Goal: Transaction & Acquisition: Purchase product/service

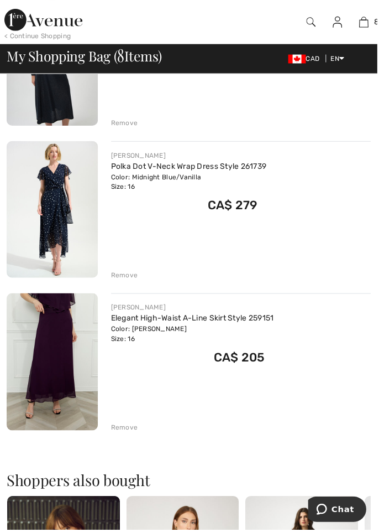
scroll to position [966, 0]
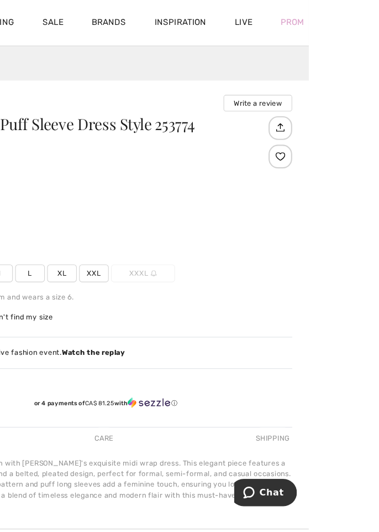
scroll to position [518, 0]
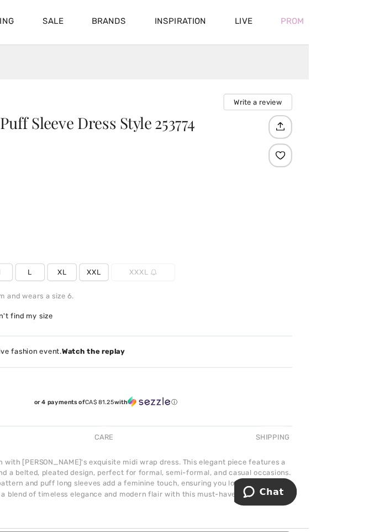
click at [144, 254] on span "XL" at bounding box center [149, 256] width 28 height 17
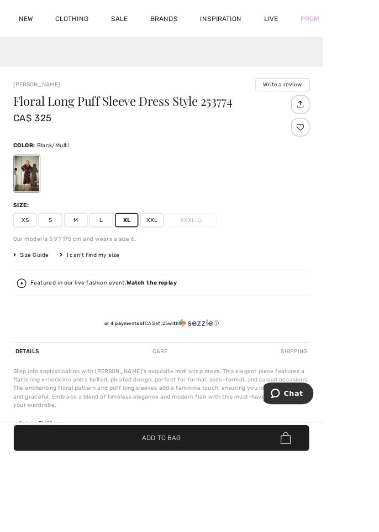
scroll to position [558, 0]
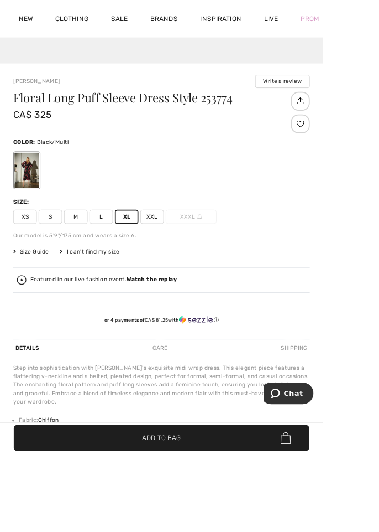
click at [212, 519] on span "Add to Bag" at bounding box center [189, 514] width 45 height 12
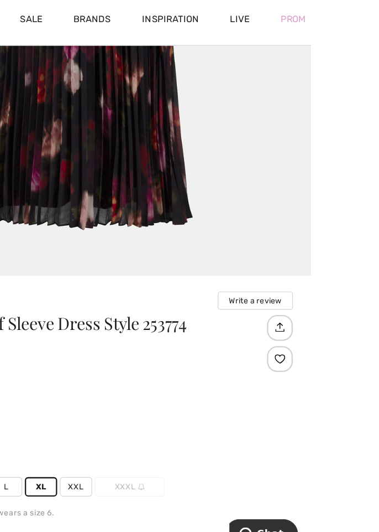
scroll to position [392, 0]
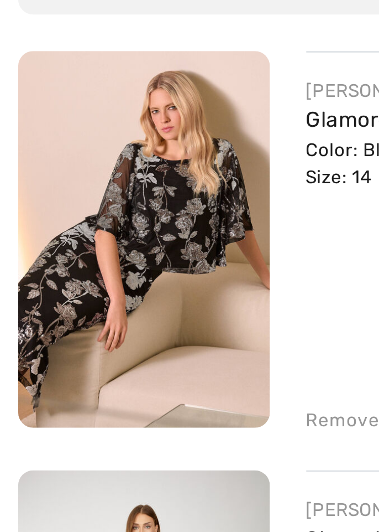
scroll to position [2, 0]
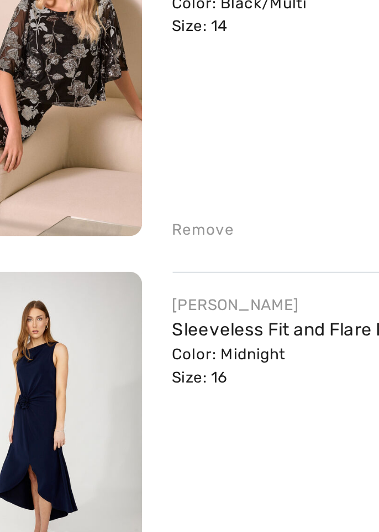
click at [119, 321] on div "Remove" at bounding box center [125, 326] width 27 height 10
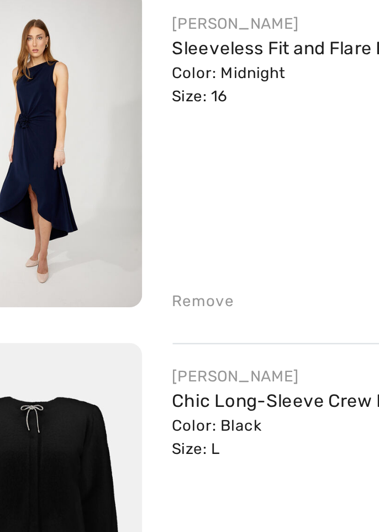
scroll to position [0, 0]
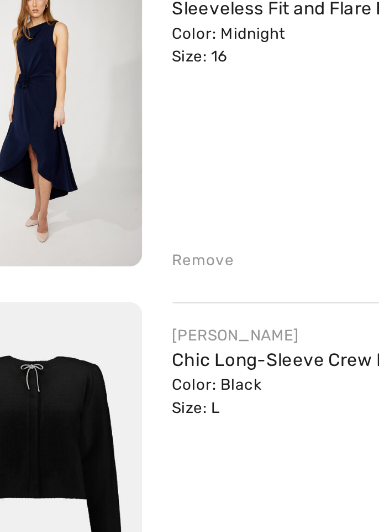
click at [106, 357] on div "JOSEPH RIBKOFF Chic Long-Sleeve Crew Neck Style 254955 Color: Black Size: L Fin…" at bounding box center [235, 416] width 275 height 139
click at [124, 333] on div "Remove" at bounding box center [125, 329] width 27 height 10
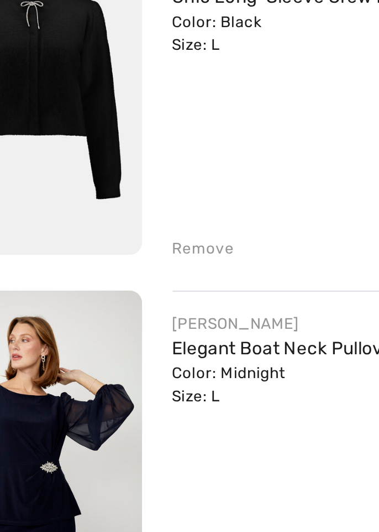
click at [122, 327] on div "Remove" at bounding box center [125, 329] width 27 height 10
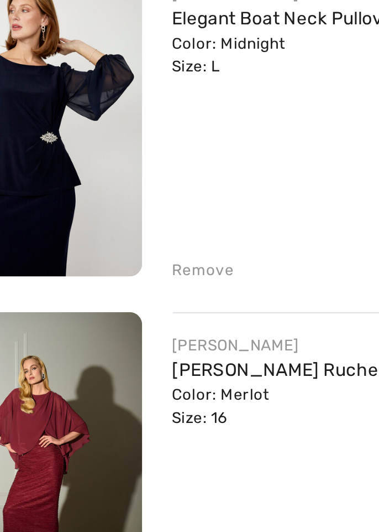
click at [123, 326] on div "Remove" at bounding box center [125, 329] width 27 height 10
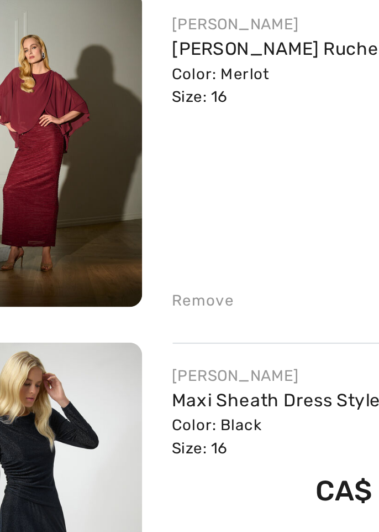
click at [120, 327] on div "Remove" at bounding box center [125, 329] width 27 height 10
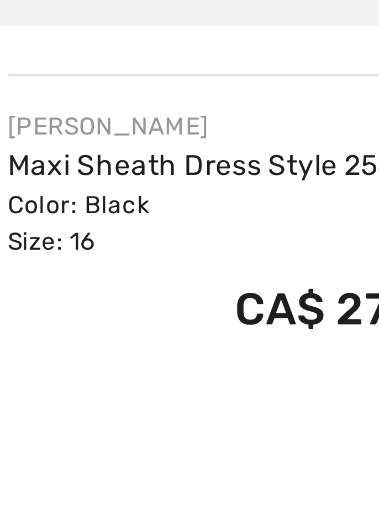
click at [136, 220] on link "Maxi Sheath Dress Style 254082" at bounding box center [173, 219] width 122 height 9
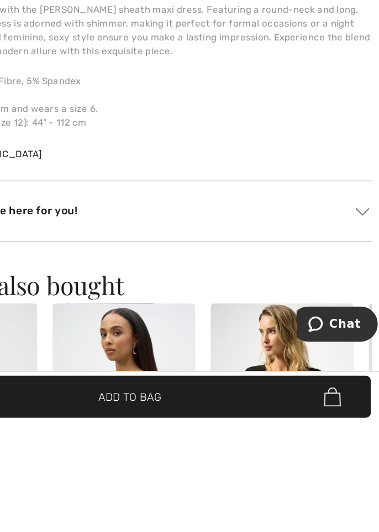
scroll to position [716, 0]
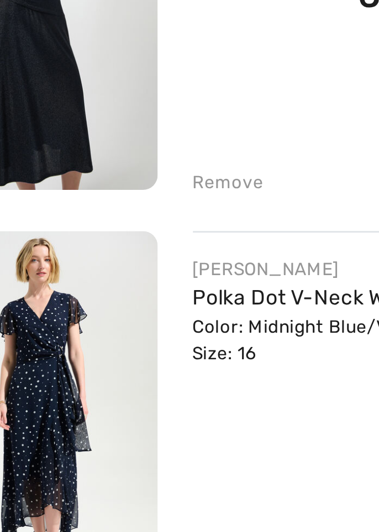
scroll to position [15, 0]
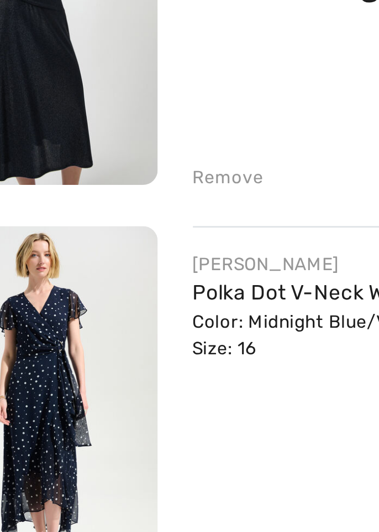
click at [122, 314] on div "Remove" at bounding box center [125, 314] width 27 height 10
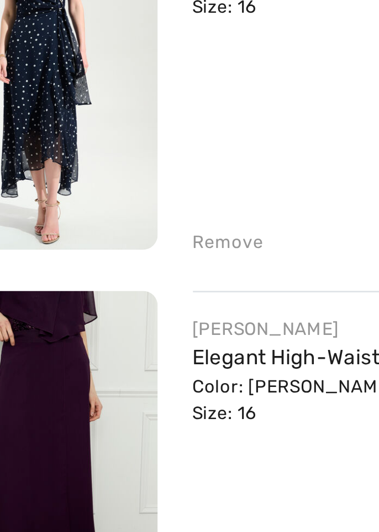
scroll to position [1, 0]
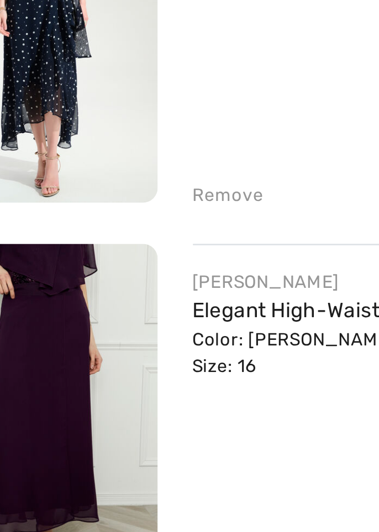
click at [91, 383] on img at bounding box center [53, 414] width 92 height 137
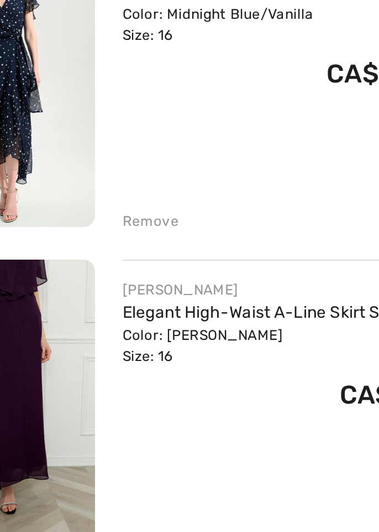
click at [123, 330] on div "Remove" at bounding box center [125, 329] width 27 height 10
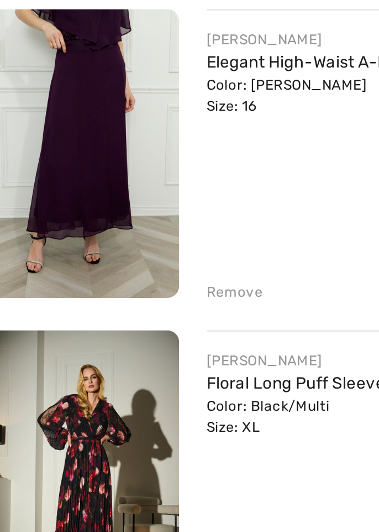
click at [116, 330] on div "Remove" at bounding box center [125, 329] width 27 height 10
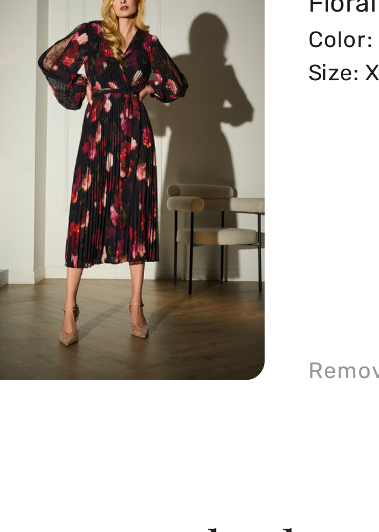
scroll to position [34, 0]
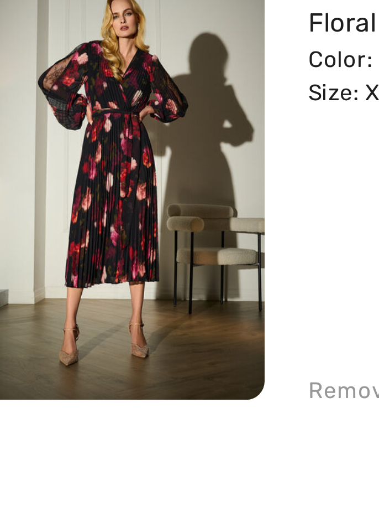
click at [46, 232] on img at bounding box center [53, 228] width 92 height 137
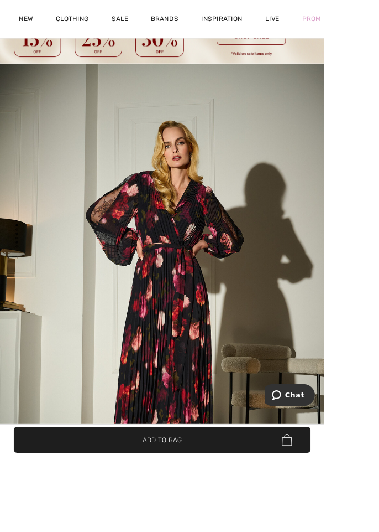
click at [208, 529] on span "✔ Added to Bag Add to Bag" at bounding box center [189, 513] width 347 height 30
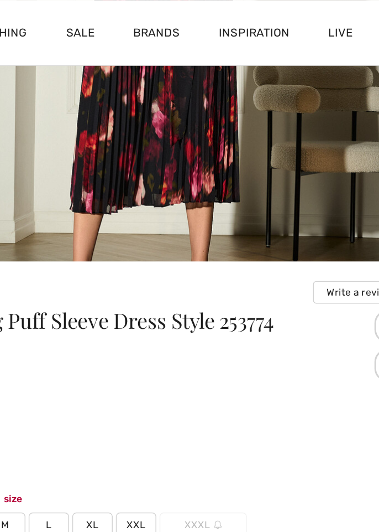
scroll to position [394, 0]
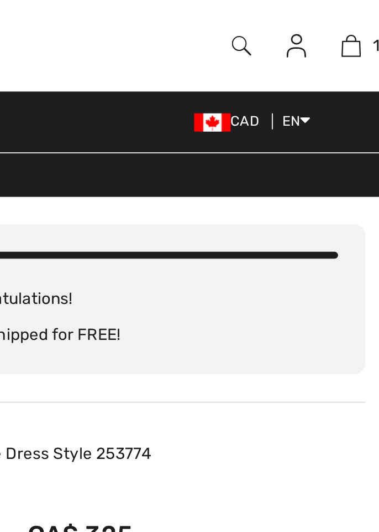
click at [362, 22] on img at bounding box center [365, 21] width 9 height 13
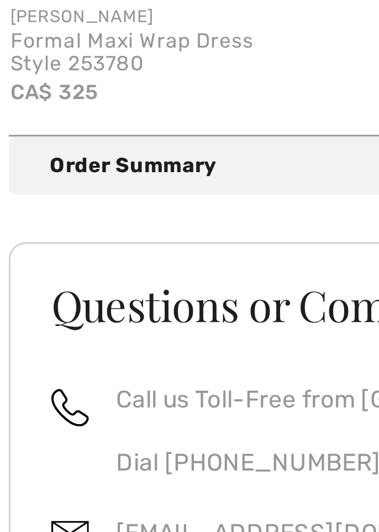
click at [36, 344] on div "Order Summary Details" at bounding box center [194, 343] width 348 height 10
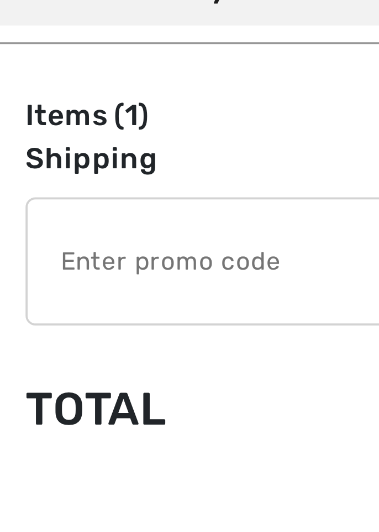
click at [38, 414] on input "TEXT" at bounding box center [174, 415] width 307 height 33
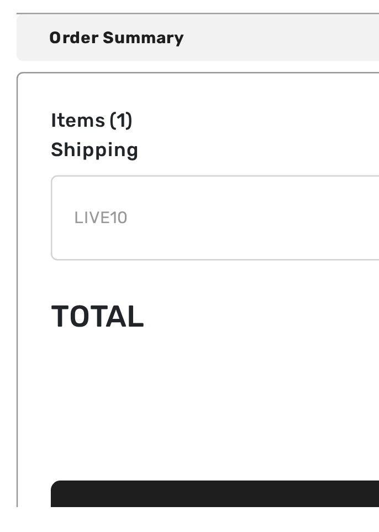
scroll to position [285, 0]
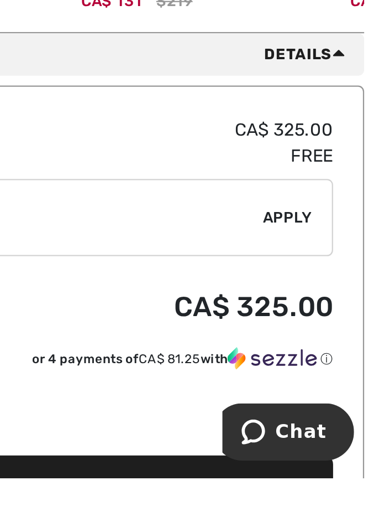
type input "LIVE10"
click at [336, 413] on span "Apply" at bounding box center [339, 416] width 22 height 10
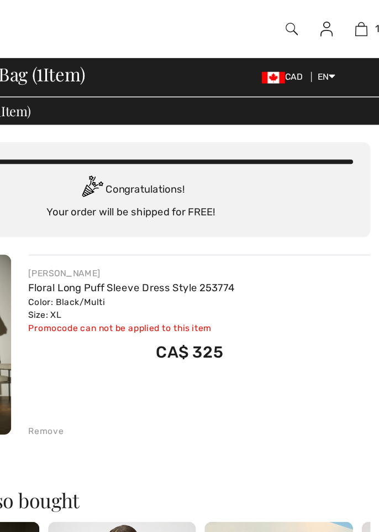
scroll to position [0, 0]
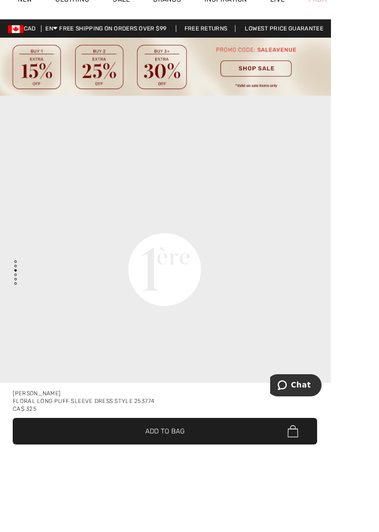
scroll to position [1226, 0]
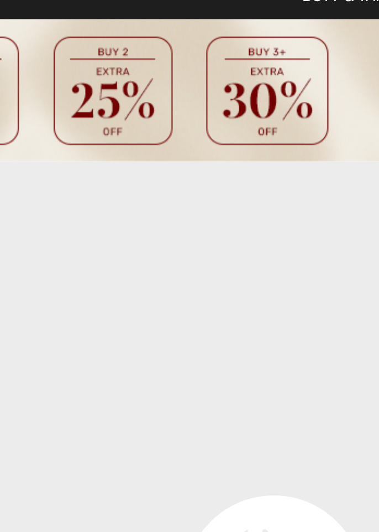
click at [179, 109] on img at bounding box center [189, 99] width 379 height 66
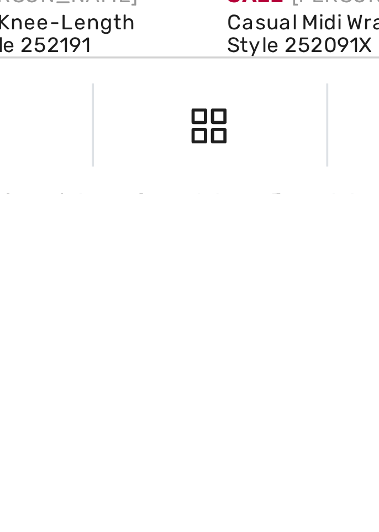
scroll to position [2668, 0]
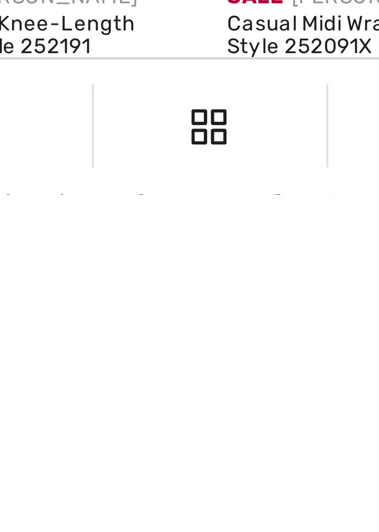
click at [165, 529] on link "2" at bounding box center [170, 531] width 30 height 14
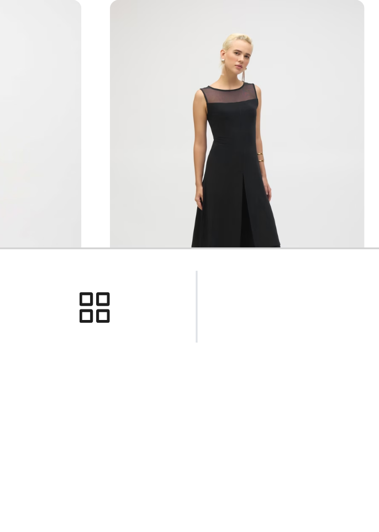
scroll to position [140, 0]
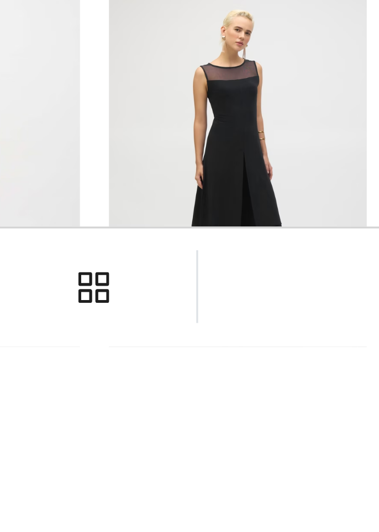
click at [179, 492] on img at bounding box center [146, 478] width 79 height 118
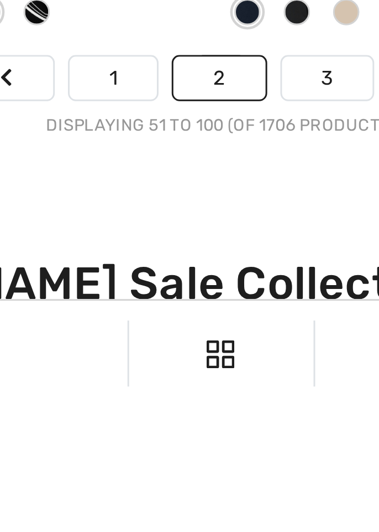
scroll to position [2779, 0]
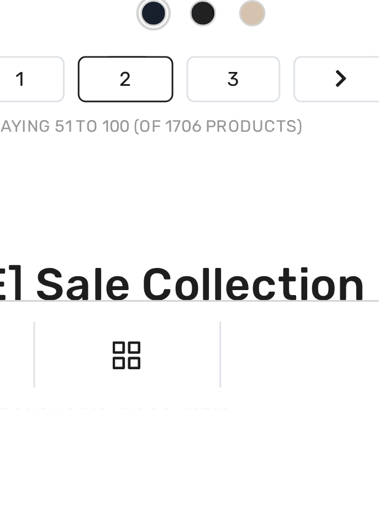
click at [222, 419] on link "3" at bounding box center [225, 421] width 30 height 14
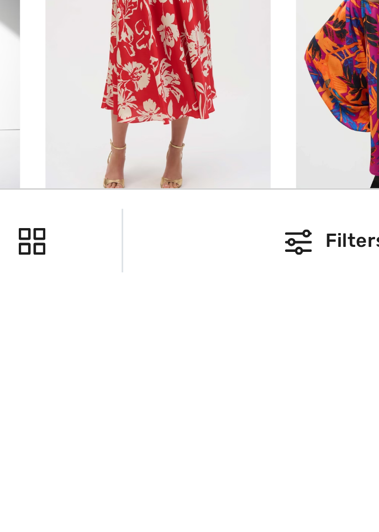
scroll to position [1808, 0]
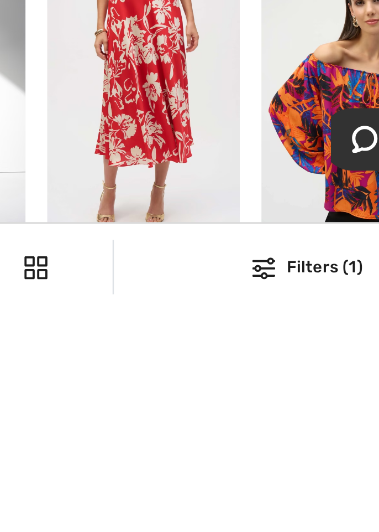
click at [215, 476] on img at bounding box center [233, 446] width 79 height 118
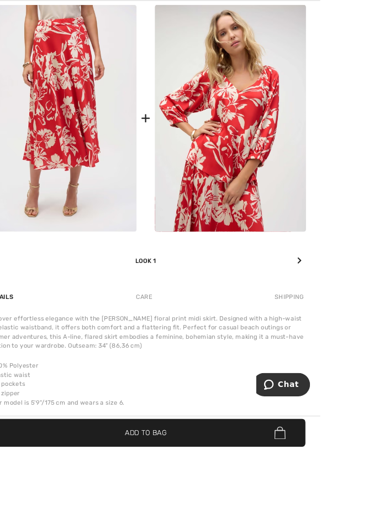
scroll to position [982, 0]
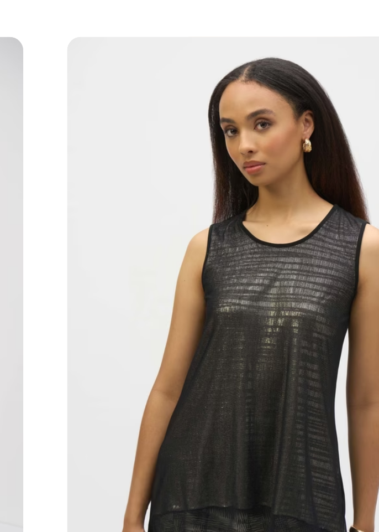
scroll to position [2386, 0]
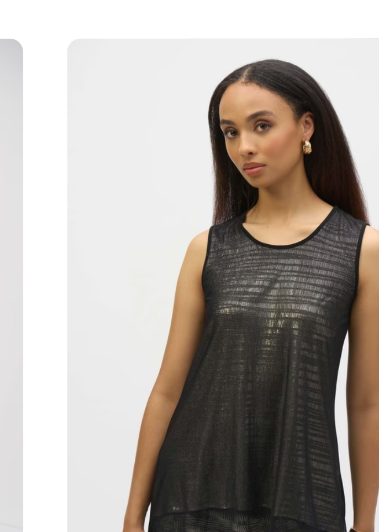
click at [311, 306] on img at bounding box center [321, 334] width 79 height 118
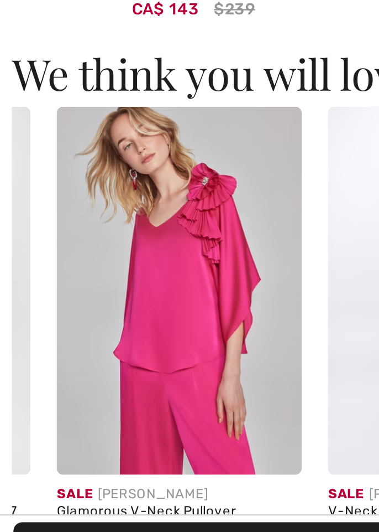
scroll to position [0, 213]
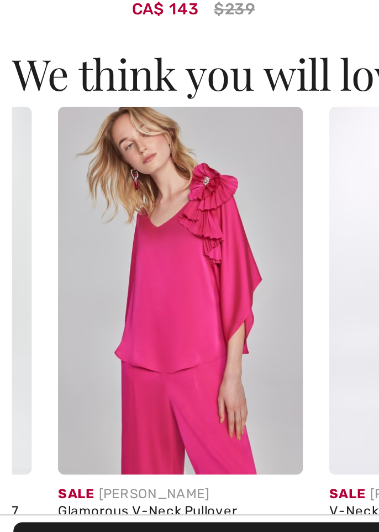
click at [63, 396] on img at bounding box center [86, 401] width 103 height 154
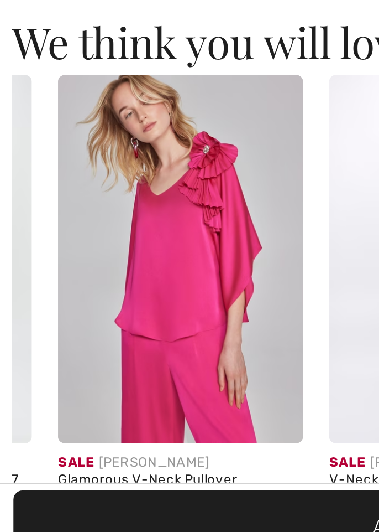
scroll to position [1141, 0]
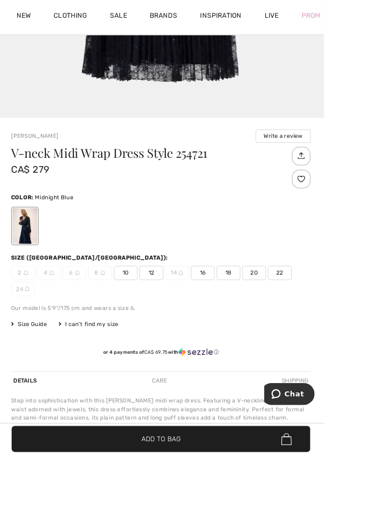
scroll to position [454, 0]
click at [230, 319] on span "16" at bounding box center [239, 321] width 28 height 17
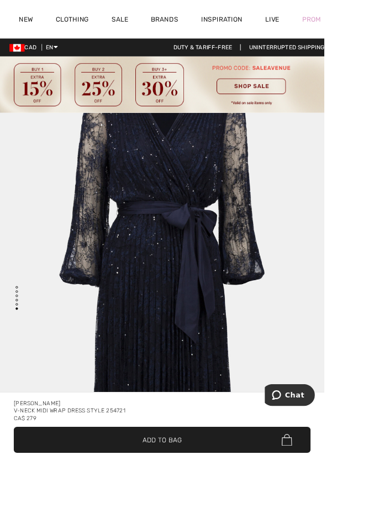
scroll to position [3021, 0]
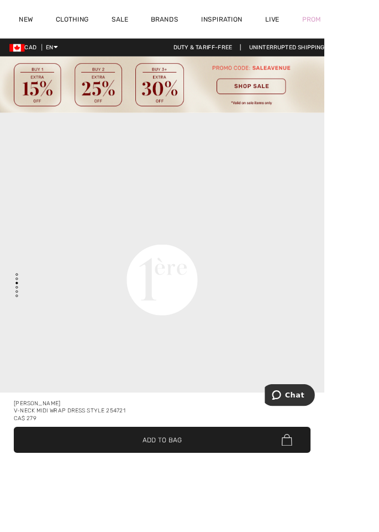
scroll to position [1231, 0]
click at [220, 529] on span "✔ Added to Bag Add to Bag" at bounding box center [189, 513] width 347 height 30
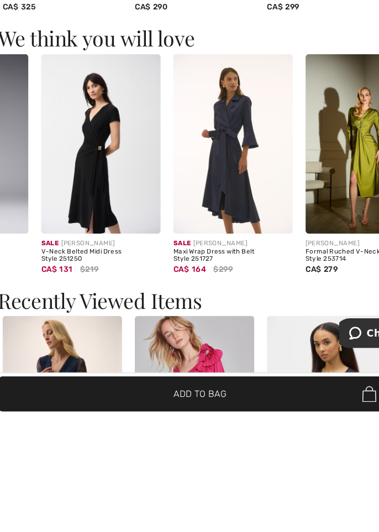
scroll to position [0, 79]
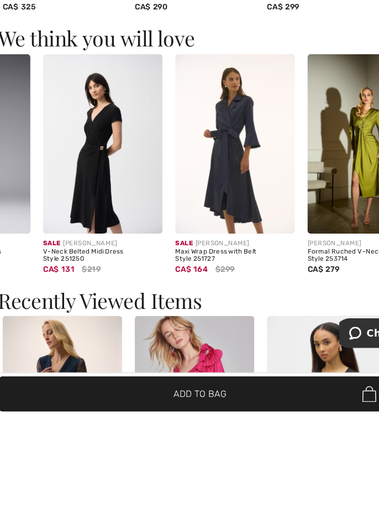
click at [56, 403] on span "CA$ 131" at bounding box center [68, 404] width 27 height 12
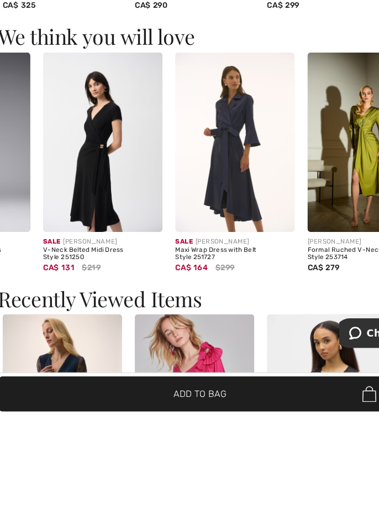
click at [58, 397] on span "CA$ 131" at bounding box center [68, 403] width 27 height 12
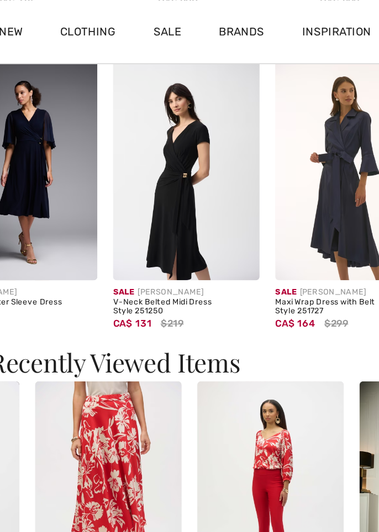
scroll to position [0, 0]
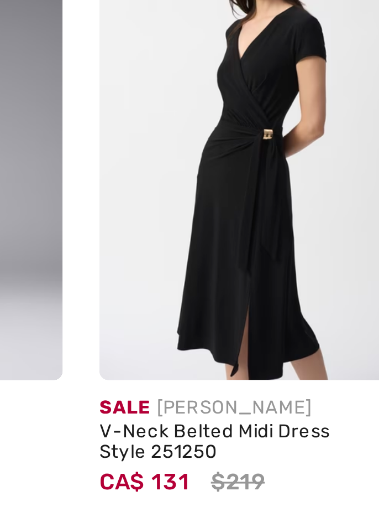
click at [137, 162] on img at bounding box center [167, 120] width 103 height 154
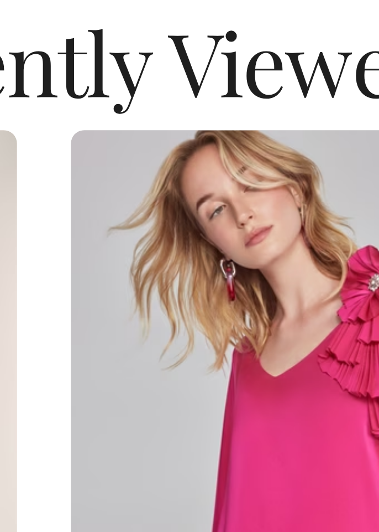
scroll to position [1042, 0]
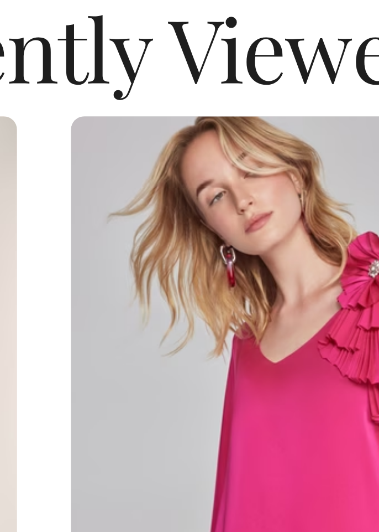
click at [90, 434] on img at bounding box center [117, 486] width 103 height 154
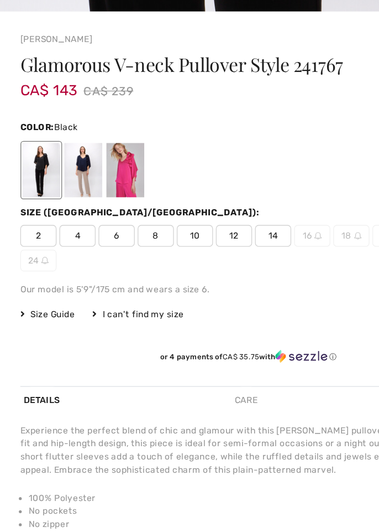
scroll to position [507, 0]
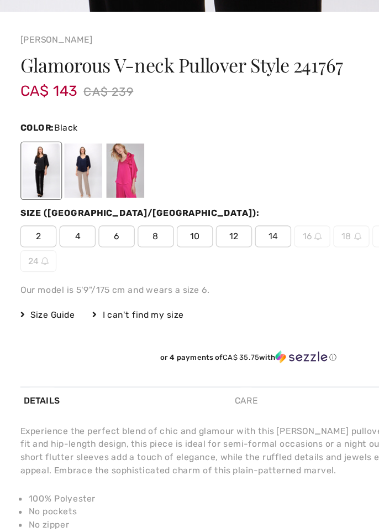
click at [89, 208] on div at bounding box center [95, 209] width 29 height 41
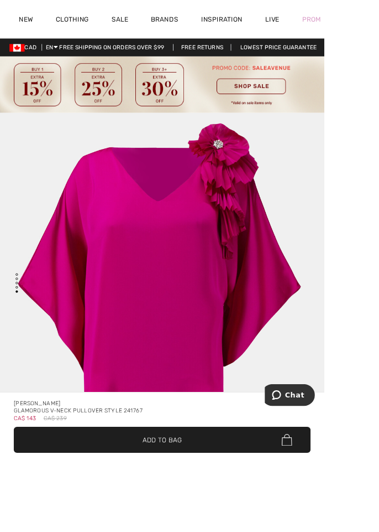
scroll to position [2381, 0]
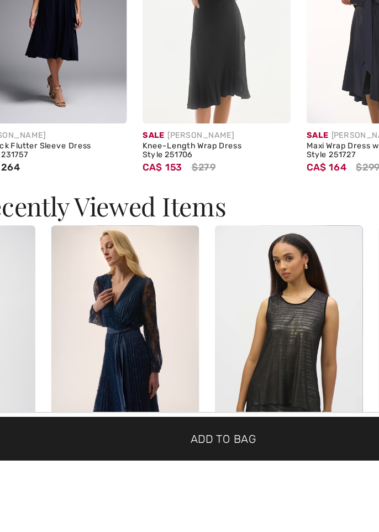
scroll to position [0, 174]
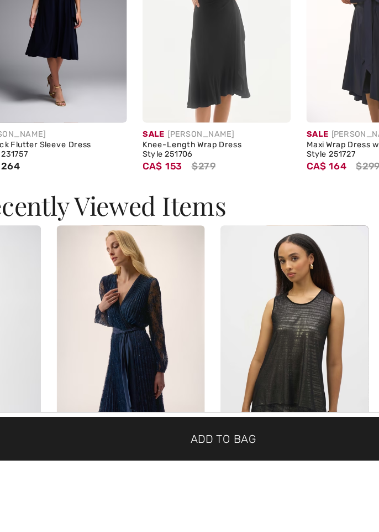
click at [104, 441] on img at bounding box center [125, 443] width 103 height 154
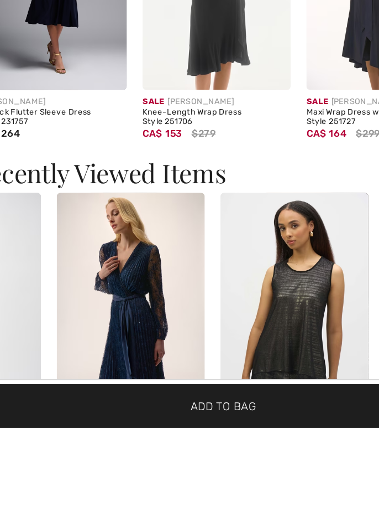
scroll to position [1085, 0]
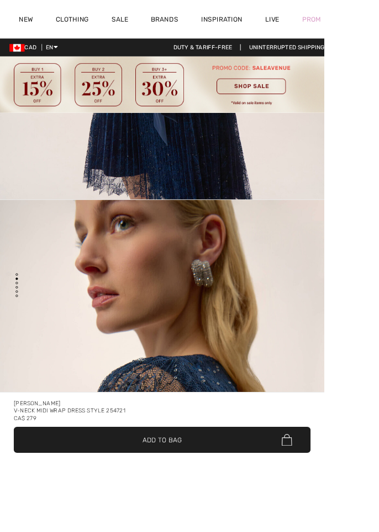
checkbox input "true"
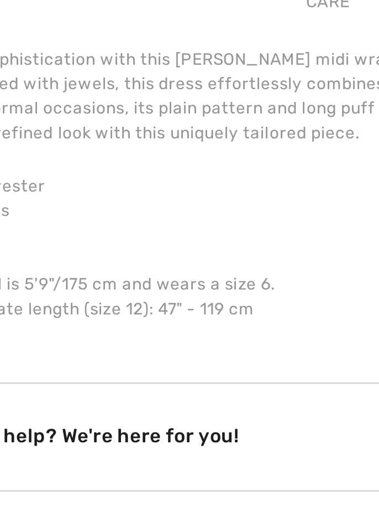
scroll to position [733, 0]
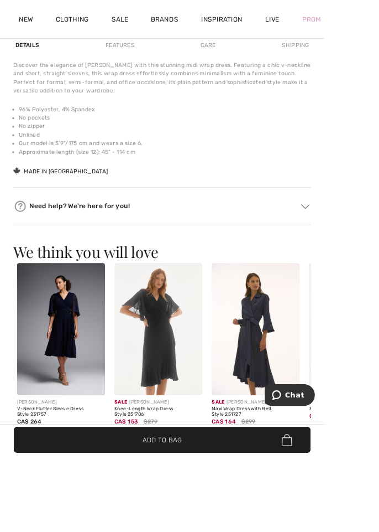
scroll to position [915, 0]
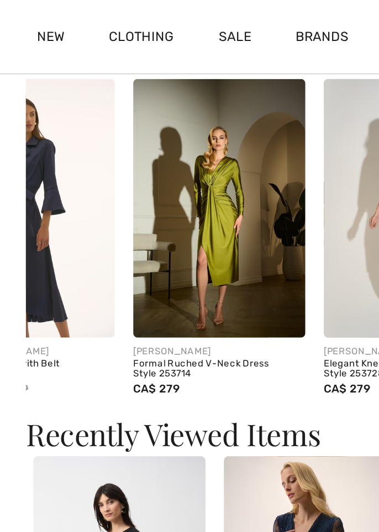
scroll to position [0, 283]
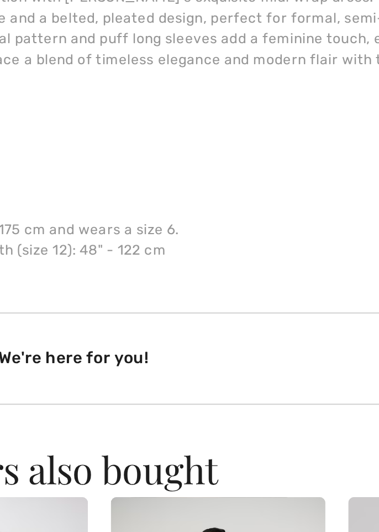
scroll to position [908, 0]
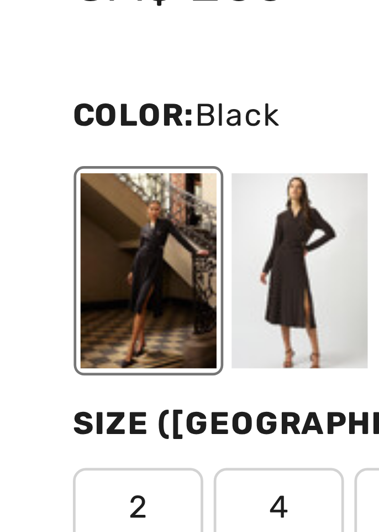
scroll to position [569, 0]
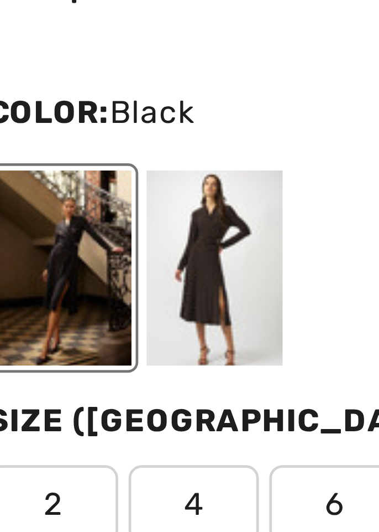
click at [59, 181] on div at bounding box center [63, 184] width 29 height 41
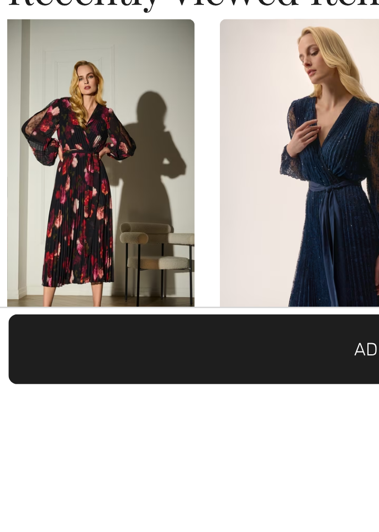
scroll to position [0, 0]
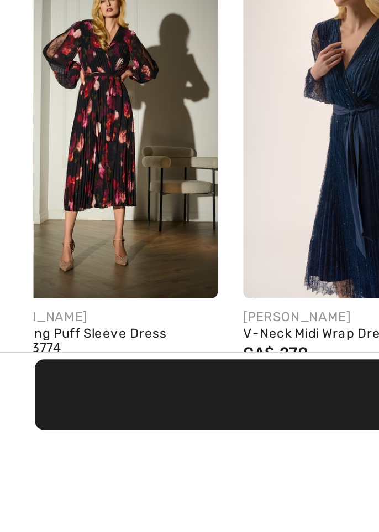
click at [41, 408] on img at bounding box center [43, 395] width 103 height 154
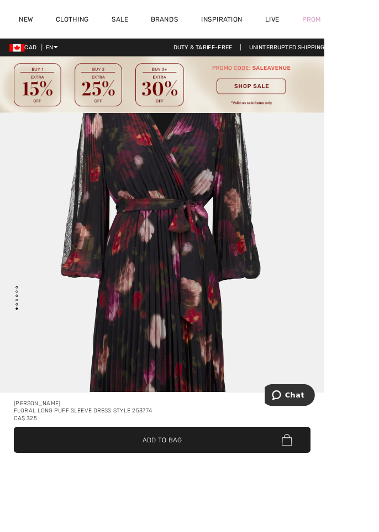
scroll to position [3021, 0]
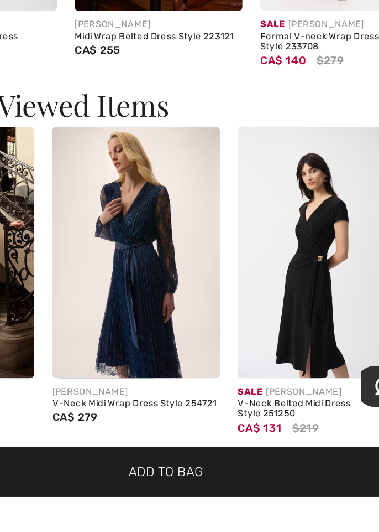
scroll to position [0, 132]
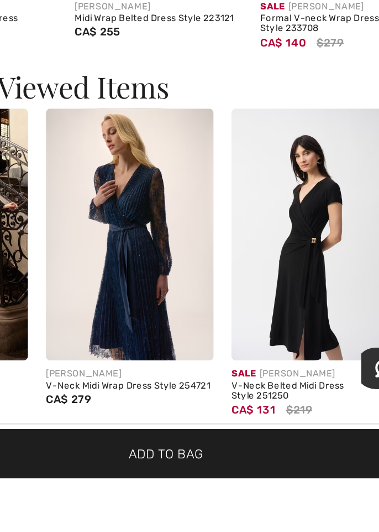
click at [149, 391] on img at bounding box center [167, 379] width 103 height 154
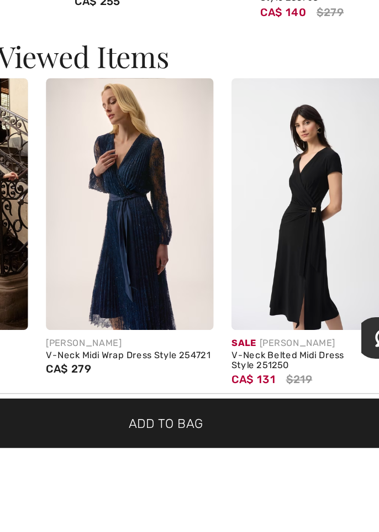
scroll to position [1360, 0]
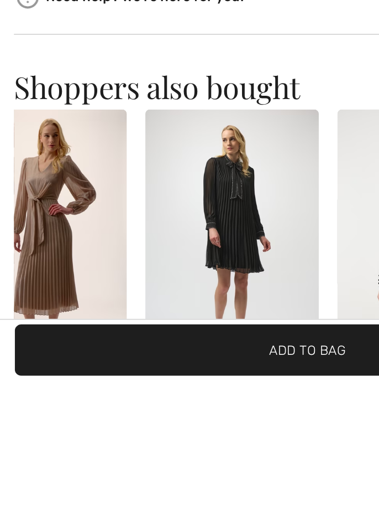
scroll to position [0, 148]
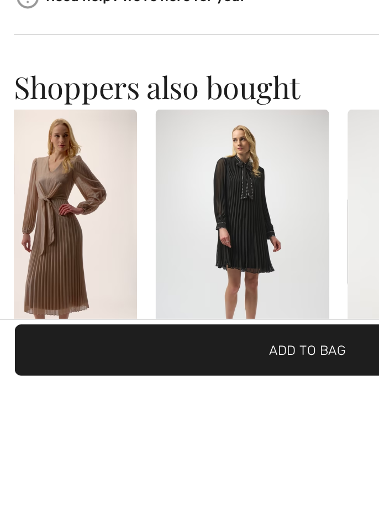
click at [52, 438] on img at bounding box center [37, 448] width 103 height 154
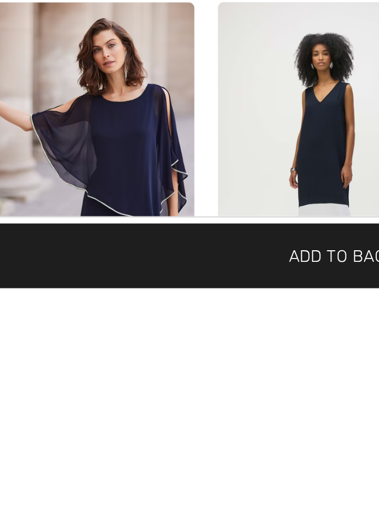
click at [72, 492] on img at bounding box center [71, 472] width 103 height 154
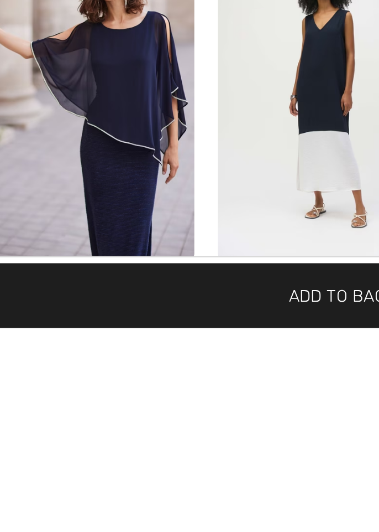
scroll to position [1099, 0]
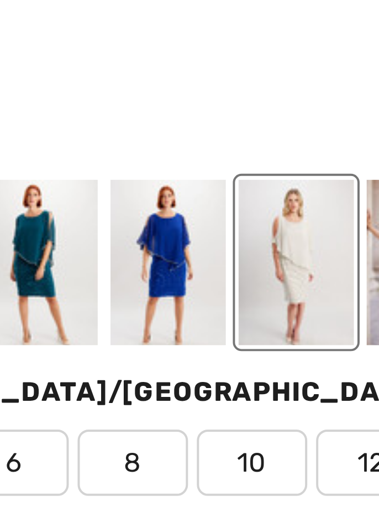
scroll to position [526, 0]
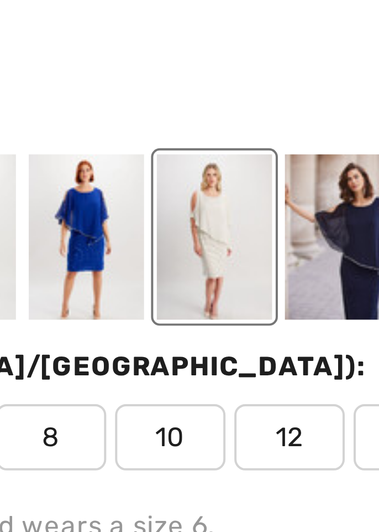
click at [156, 223] on div at bounding box center [159, 221] width 29 height 41
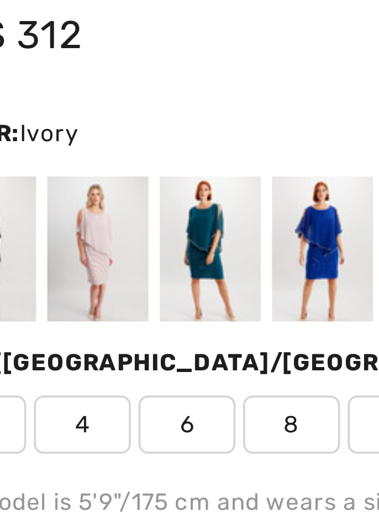
click at [63, 220] on div at bounding box center [63, 221] width 29 height 41
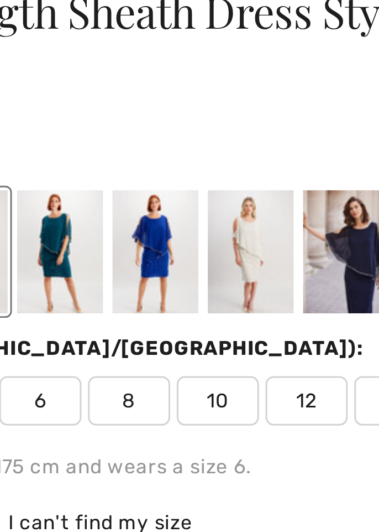
click at [158, 218] on div at bounding box center [159, 221] width 29 height 41
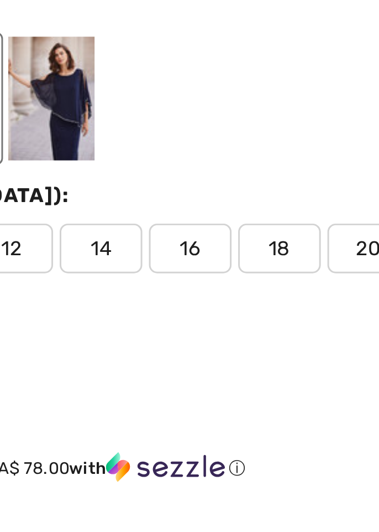
scroll to position [465, 0]
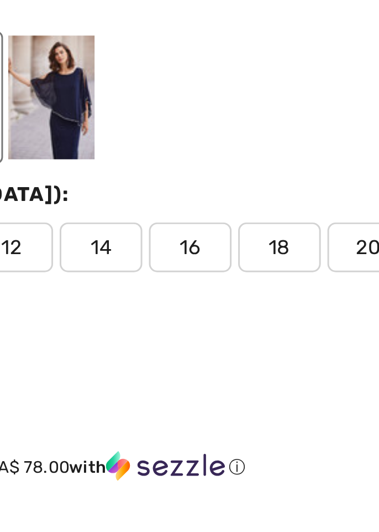
click at [235, 332] on span "16" at bounding box center [239, 333] width 28 height 17
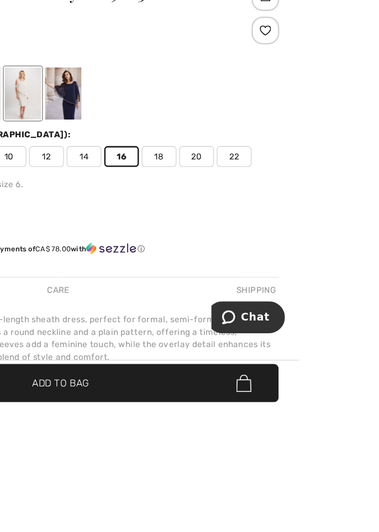
scroll to position [471, 0]
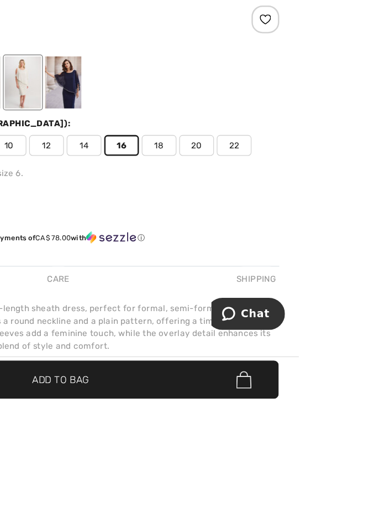
click at [212, 519] on span "Add to Bag" at bounding box center [189, 514] width 45 height 12
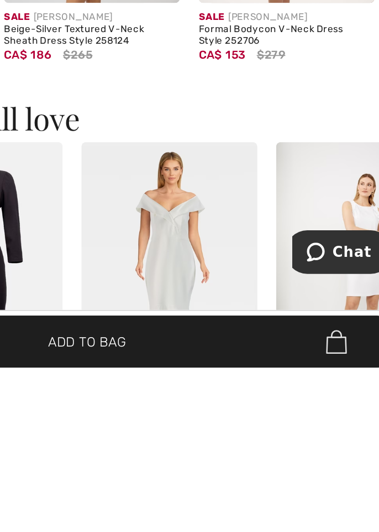
scroll to position [0, 0]
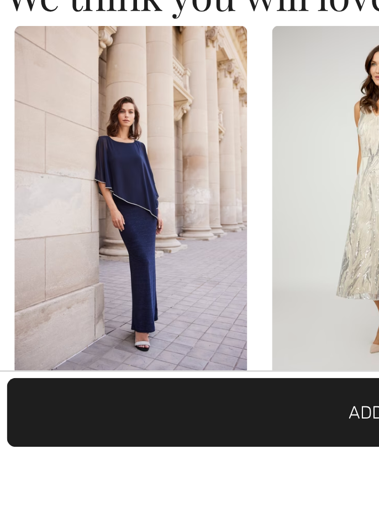
click at [48, 426] on img at bounding box center [70, 420] width 103 height 154
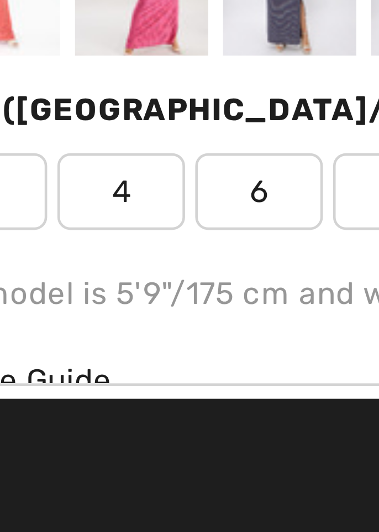
scroll to position [391, 0]
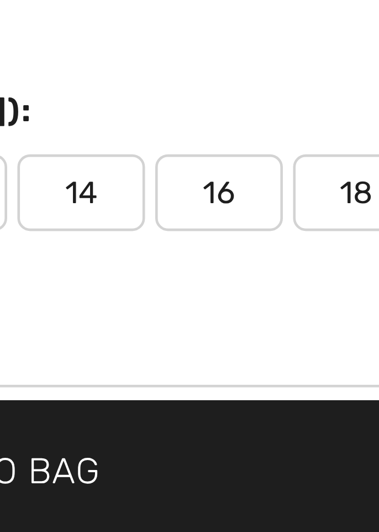
click at [236, 454] on span "16" at bounding box center [239, 453] width 28 height 17
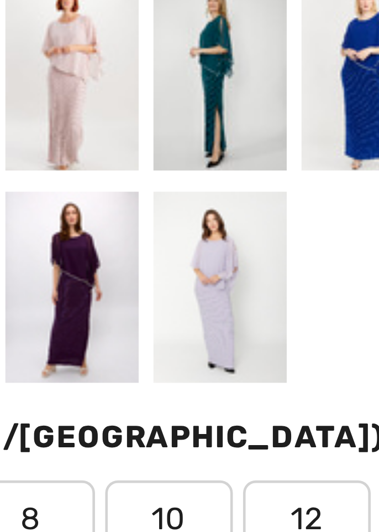
click at [159, 398] on div at bounding box center [159, 403] width 29 height 41
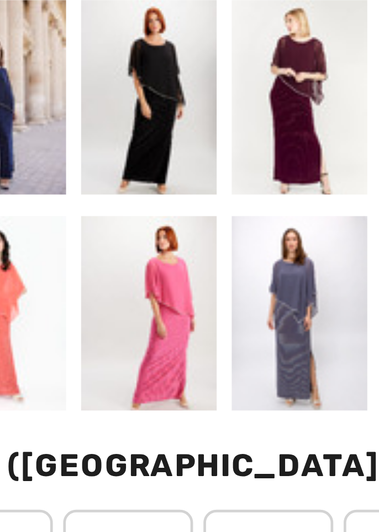
click at [64, 402] on div at bounding box center [63, 403] width 29 height 41
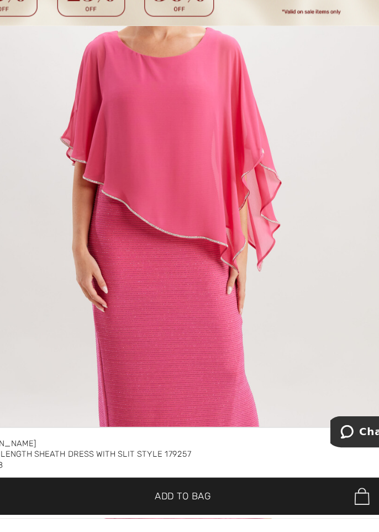
scroll to position [4303, 0]
click at [286, 531] on img "6 / 6" at bounding box center [189, 310] width 379 height 569
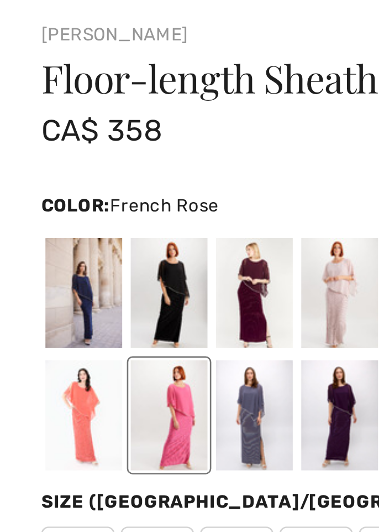
scroll to position [456, 0]
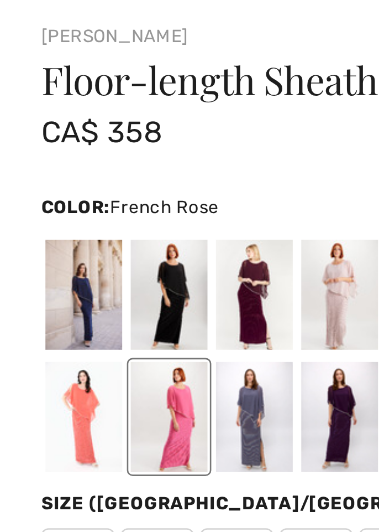
click at [34, 327] on div at bounding box center [31, 337] width 29 height 41
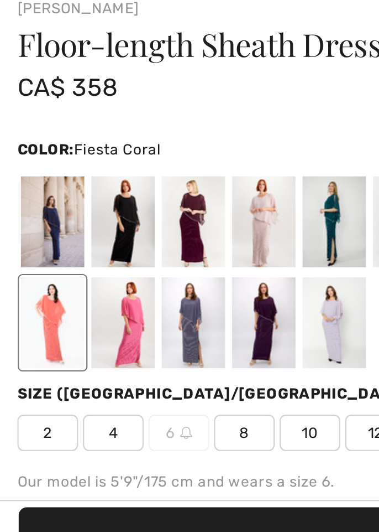
scroll to position [379, 0]
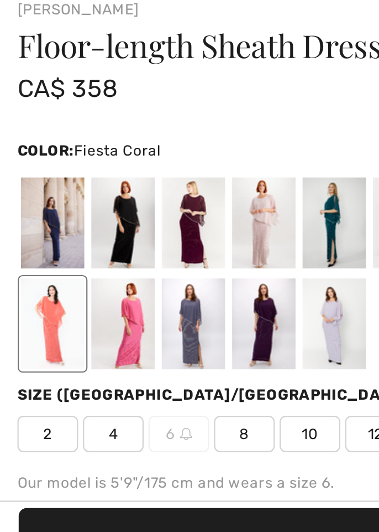
click at [91, 367] on div at bounding box center [95, 368] width 29 height 41
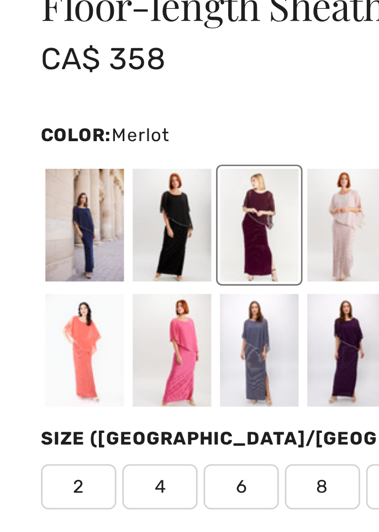
scroll to position [463, 0]
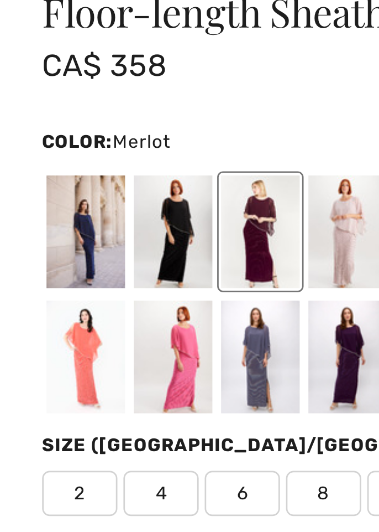
click at [29, 281] on div at bounding box center [31, 284] width 29 height 41
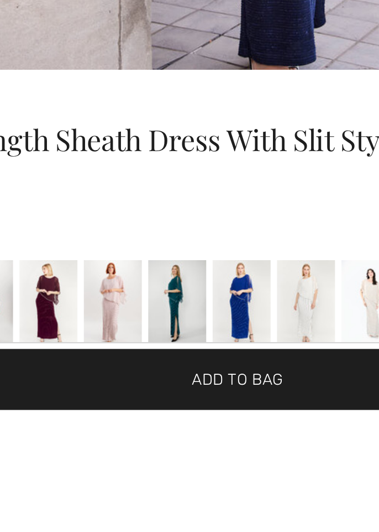
scroll to position [273, 0]
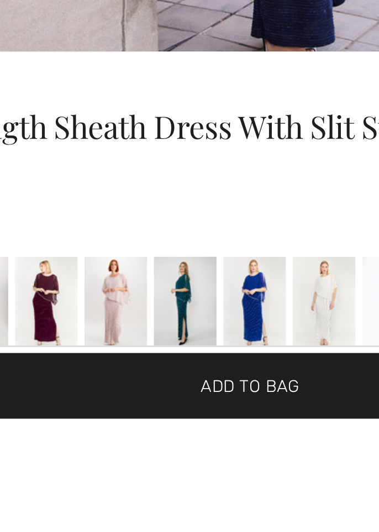
click at [155, 471] on div at bounding box center [159, 474] width 29 height 41
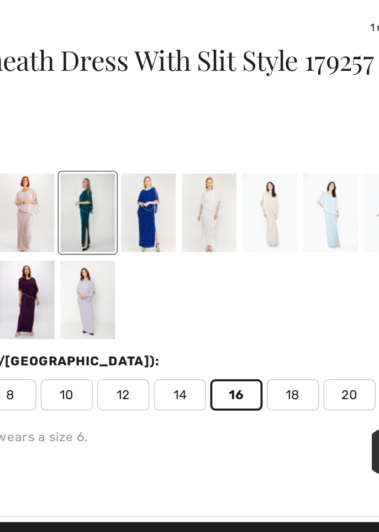
scroll to position [413, 0]
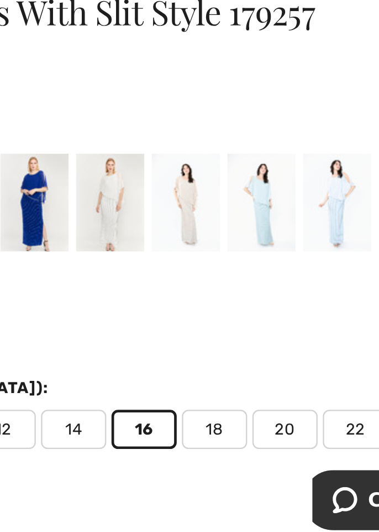
click at [226, 334] on div at bounding box center [224, 335] width 29 height 41
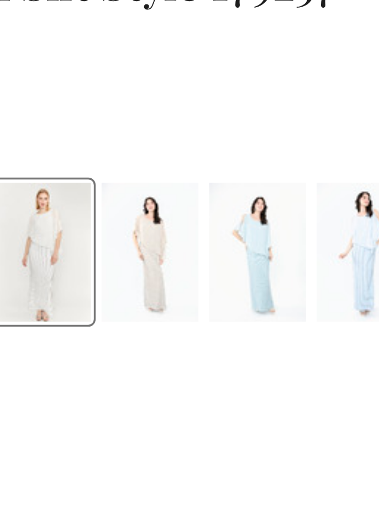
scroll to position [387, 0]
click at [253, 357] on div at bounding box center [256, 361] width 29 height 41
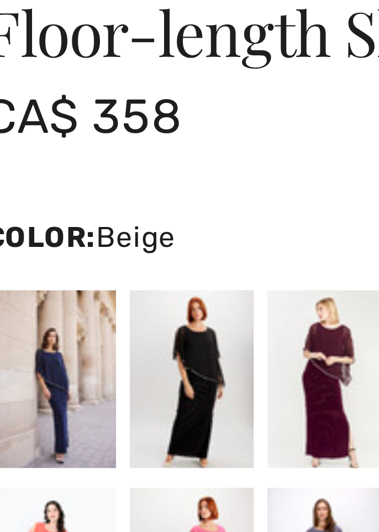
scroll to position [370, 0]
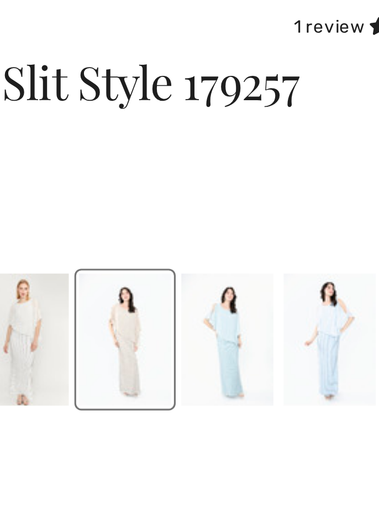
click at [285, 379] on div at bounding box center [288, 377] width 29 height 41
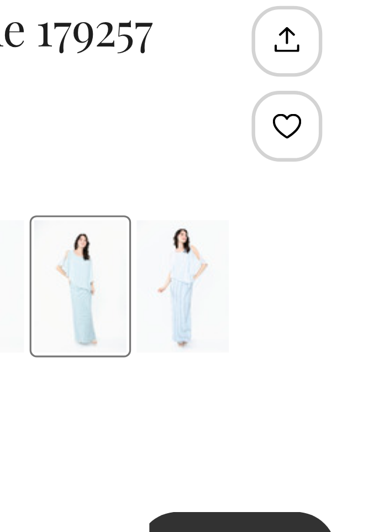
click at [319, 379] on div at bounding box center [320, 377] width 29 height 41
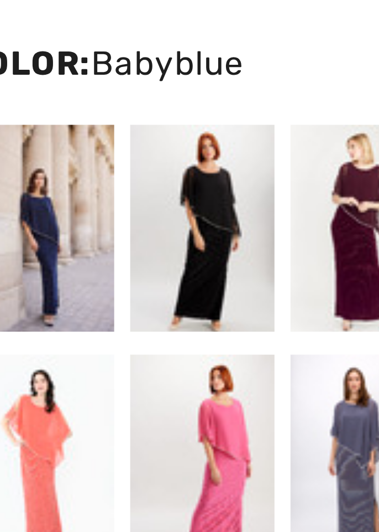
scroll to position [514, 0]
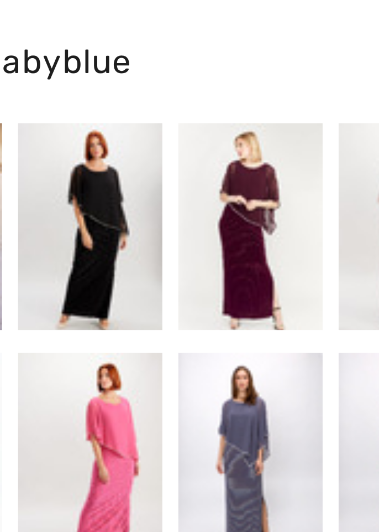
click at [91, 238] on div at bounding box center [95, 233] width 29 height 41
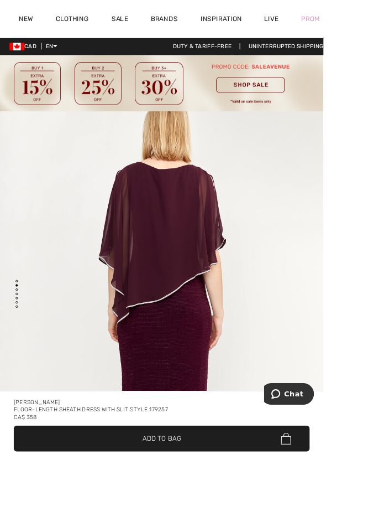
scroll to position [0, 0]
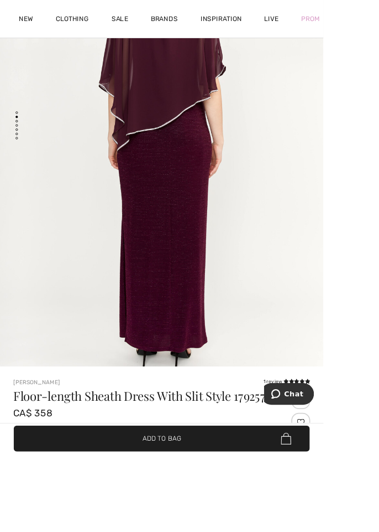
click at [231, 529] on span "✔ Added to Bag Add to Bag" at bounding box center [189, 513] width 347 height 30
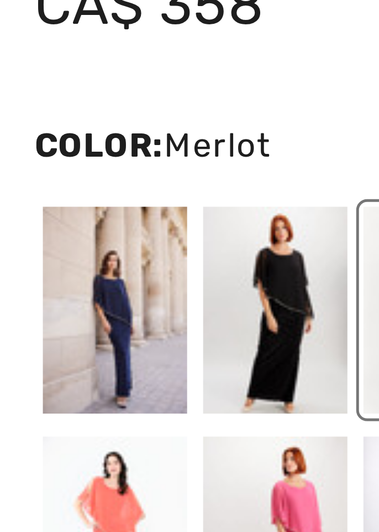
scroll to position [439, 0]
click at [27, 305] on div at bounding box center [31, 309] width 29 height 41
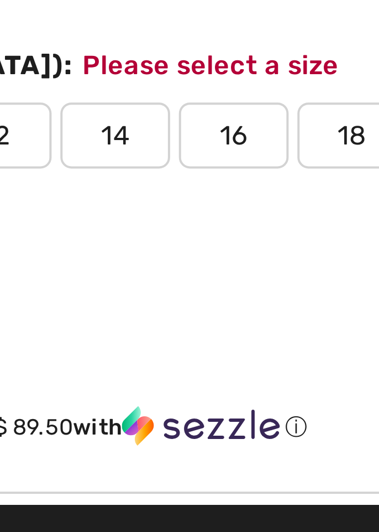
click at [236, 410] on span "16" at bounding box center [239, 405] width 28 height 17
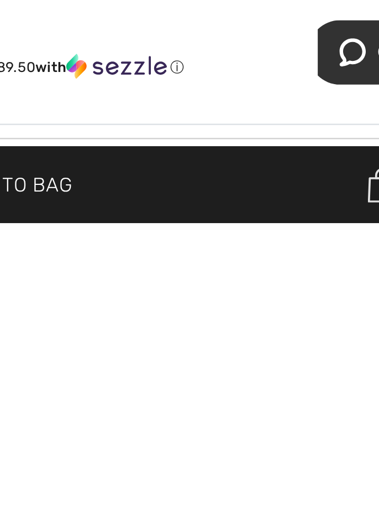
scroll to position [452, 0]
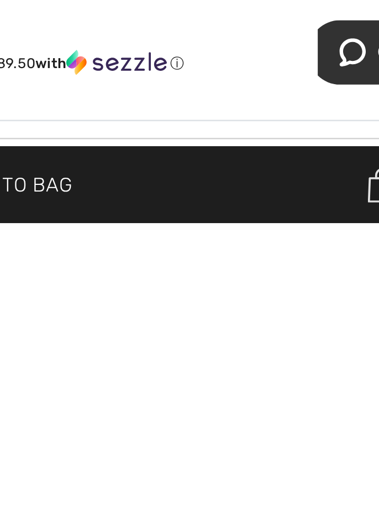
click at [237, 529] on span "✔ Added to Bag Add to Bag" at bounding box center [189, 513] width 347 height 30
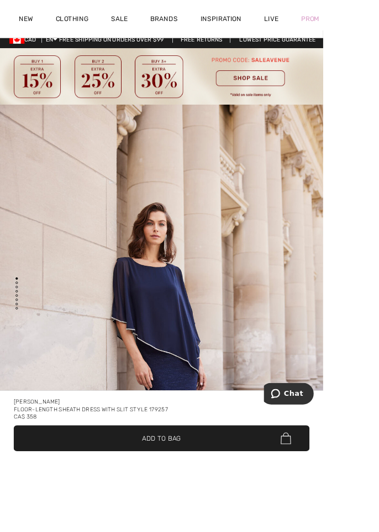
scroll to position [0, 0]
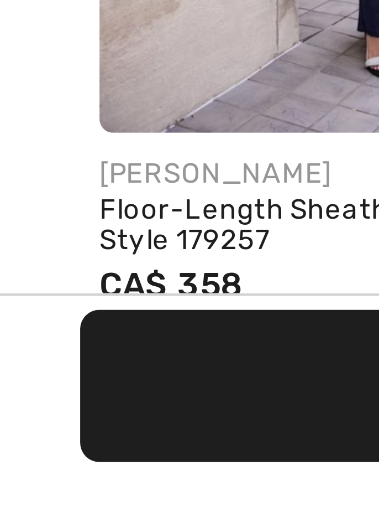
scroll to position [1076, 0]
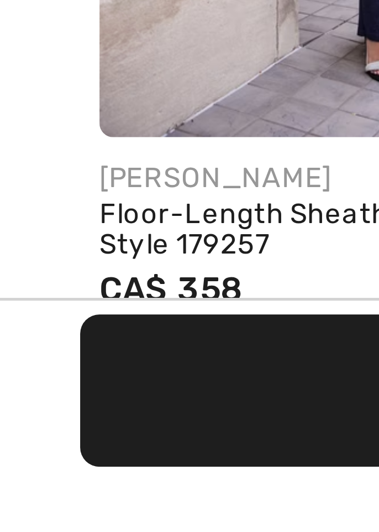
click at [20, 490] on span "CA$ 358" at bounding box center [34, 494] width 29 height 8
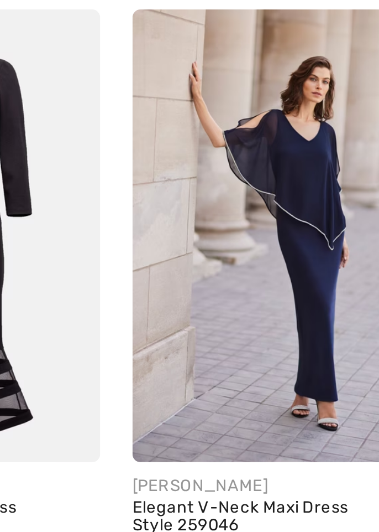
scroll to position [0, 191]
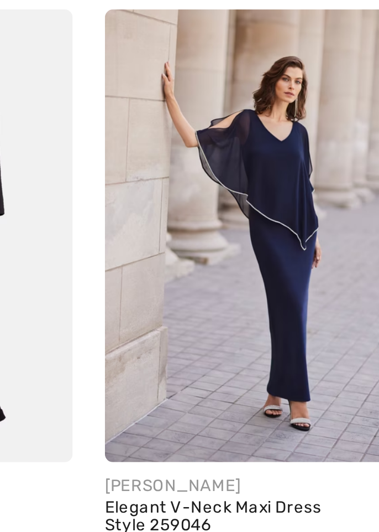
click at [93, 383] on img at bounding box center [107, 386] width 103 height 154
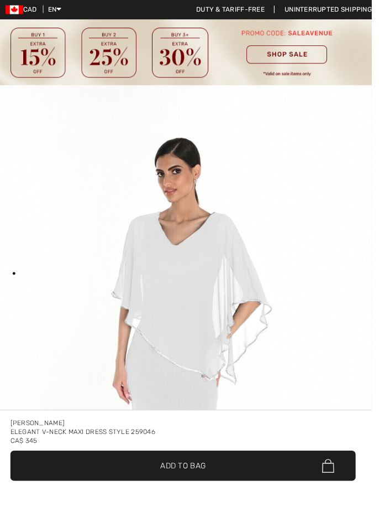
scroll to position [105, 0]
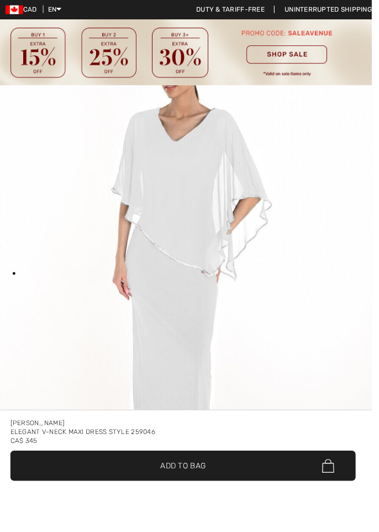
checkbox input "true"
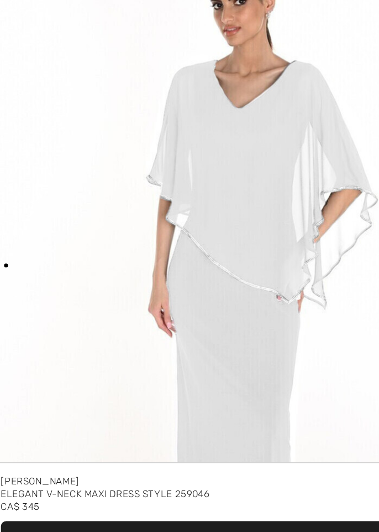
scroll to position [105, 0]
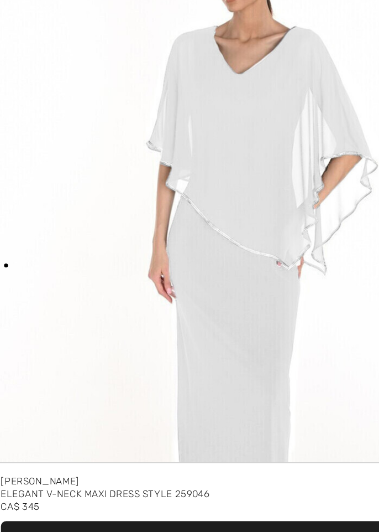
click at [249, 505] on img "1 / 1" at bounding box center [189, 311] width 379 height 569
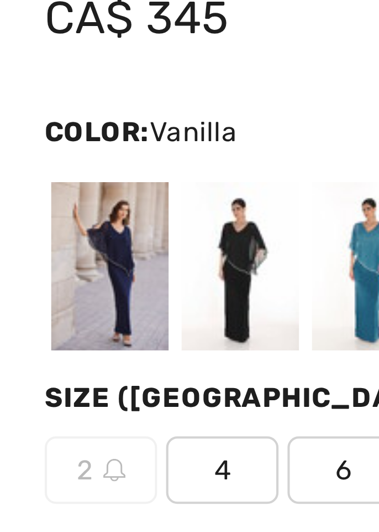
scroll to position [433, 0]
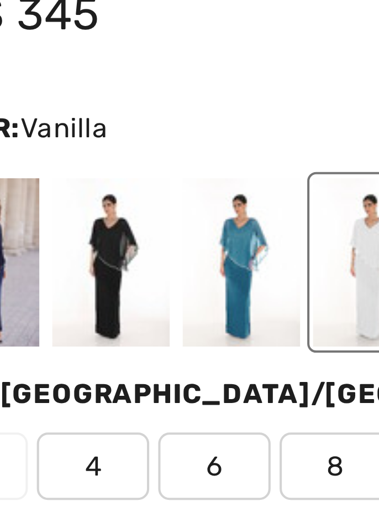
click at [93, 322] on div at bounding box center [95, 320] width 29 height 41
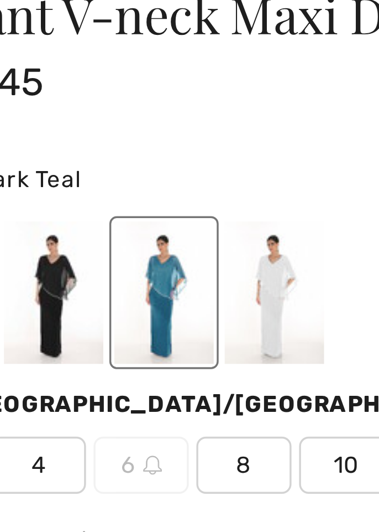
click at [122, 322] on div at bounding box center [127, 320] width 29 height 41
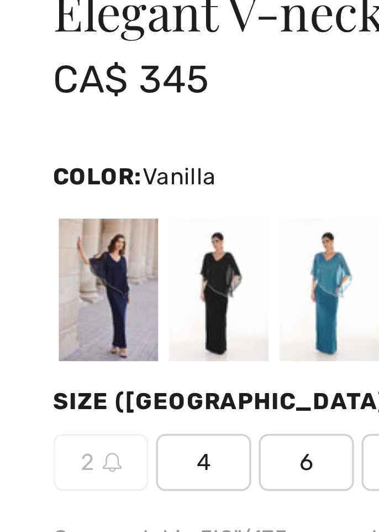
click at [24, 318] on div at bounding box center [31, 320] width 29 height 41
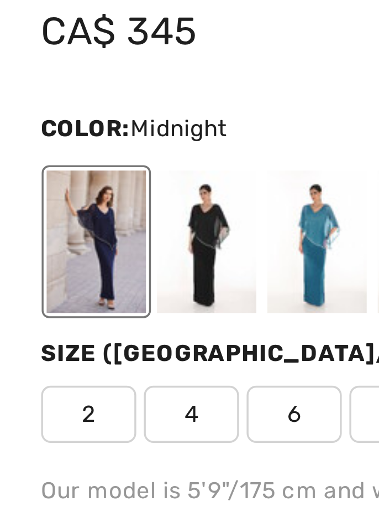
click at [60, 322] on div at bounding box center [63, 320] width 29 height 41
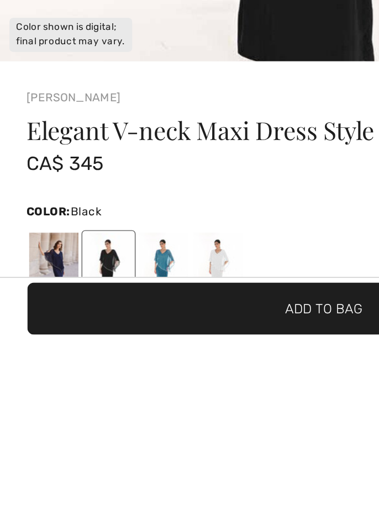
scroll to position [264, 0]
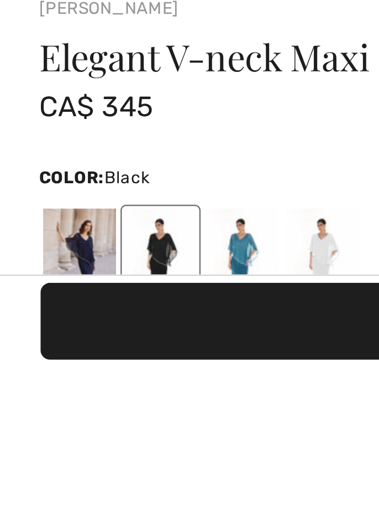
click at [28, 487] on div at bounding box center [31, 489] width 29 height 41
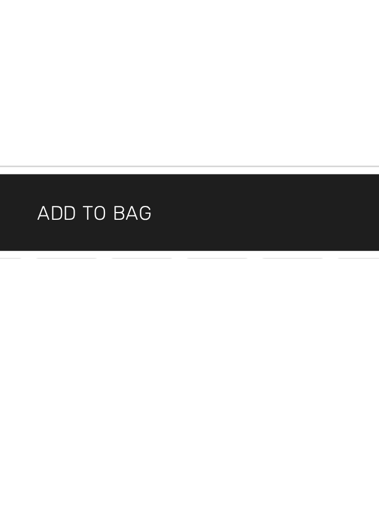
click at [236, 531] on span "16" at bounding box center [239, 540] width 28 height 17
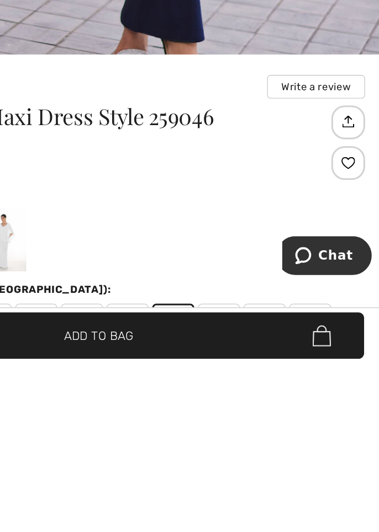
scroll to position [304, 0]
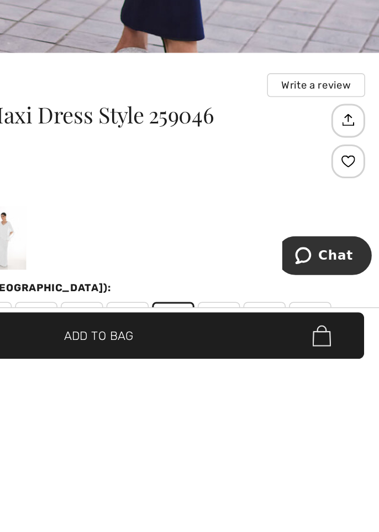
click at [212, 519] on span "Add to Bag" at bounding box center [189, 514] width 45 height 12
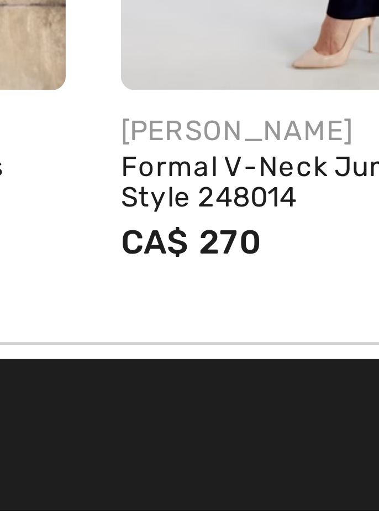
scroll to position [1090, 0]
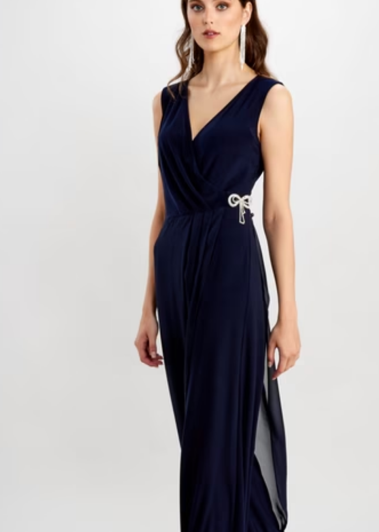
click at [294, 353] on img at bounding box center [306, 367] width 103 height 154
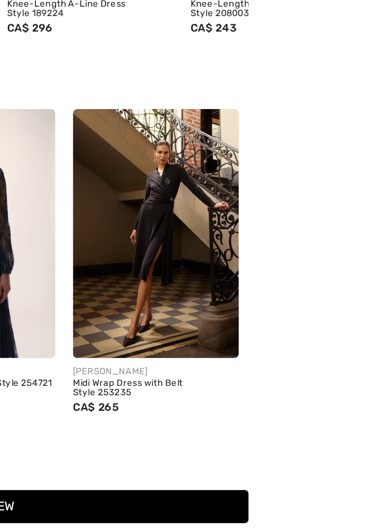
scroll to position [0, 335]
click at [292, 196] on img at bounding box center [306, 198] width 103 height 154
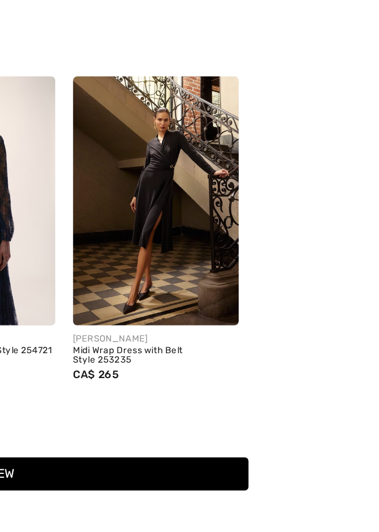
scroll to position [0, 0]
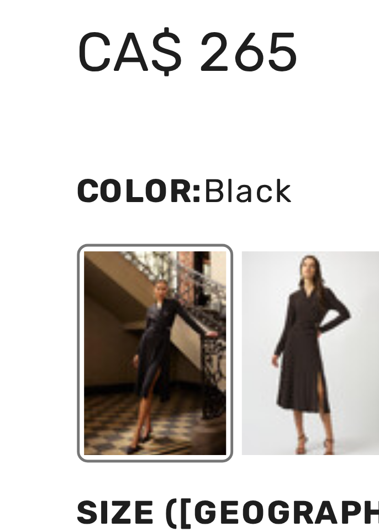
scroll to position [527, 0]
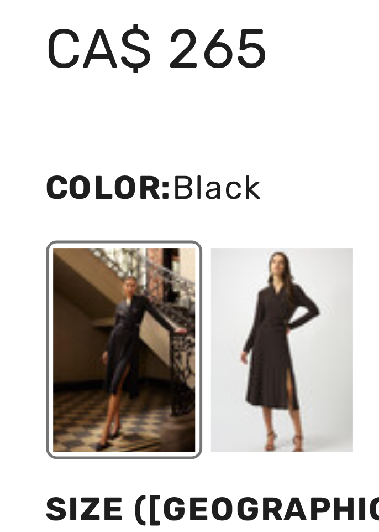
click at [57, 218] on div at bounding box center [63, 226] width 29 height 41
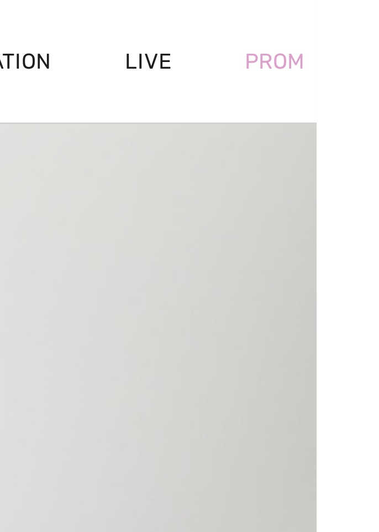
scroll to position [428, 0]
